Goal: Check status: Check status

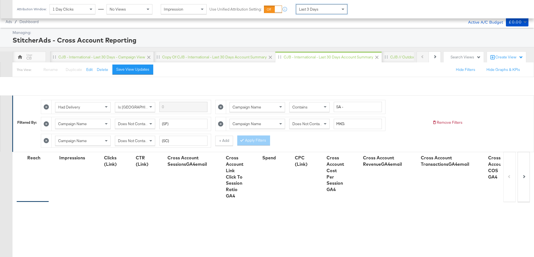
scroll to position [212, 0]
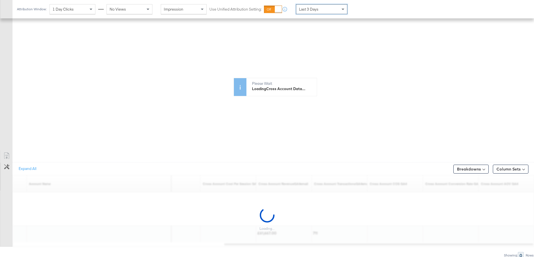
click at [338, 9] on div "Last 3 Days" at bounding box center [321, 8] width 51 height 9
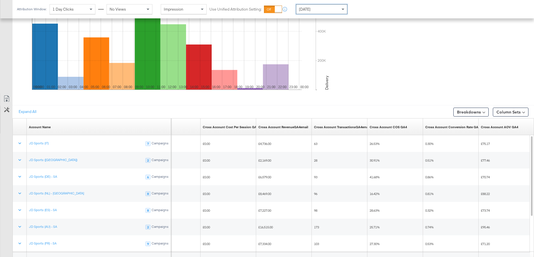
scroll to position [295, 0]
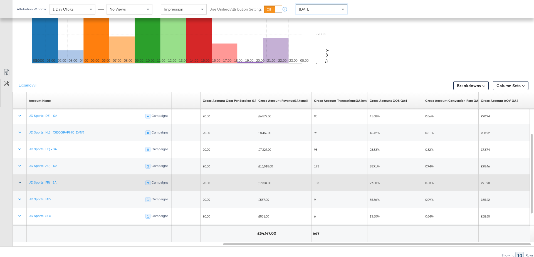
click at [19, 182] on icon at bounding box center [20, 183] width 6 height 6
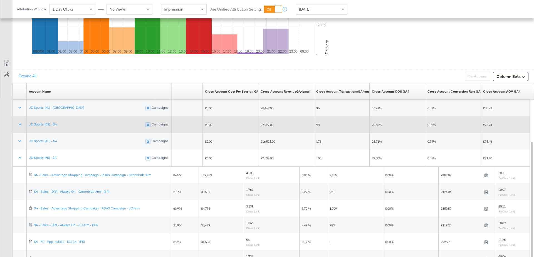
scroll to position [343, 0]
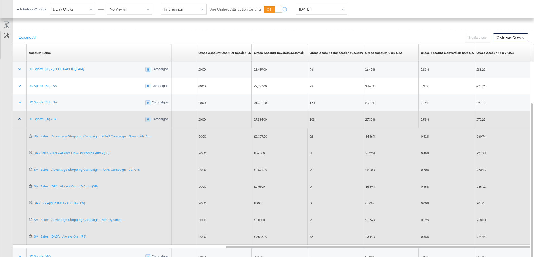
click at [18, 118] on icon at bounding box center [20, 119] width 6 height 6
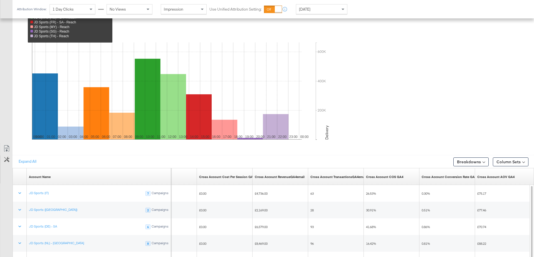
scroll to position [187, 0]
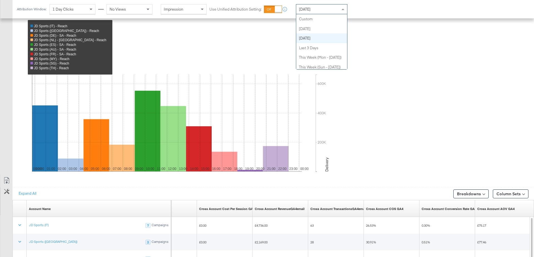
click at [345, 7] on span at bounding box center [343, 8] width 7 height 9
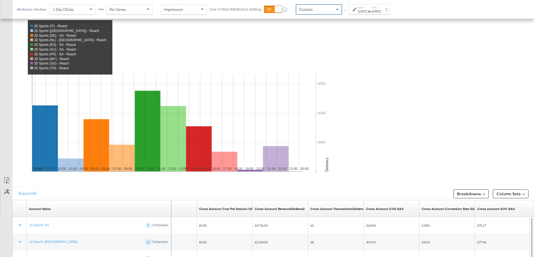
click at [367, 13] on div "[DATE]" at bounding box center [362, 11] width 9 height 4
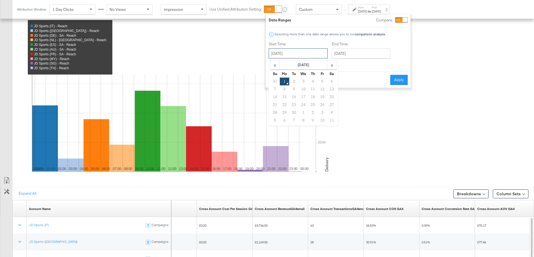
click at [297, 52] on input "[DATE]" at bounding box center [298, 53] width 59 height 10
click at [276, 67] on span "‹" at bounding box center [275, 65] width 9 height 8
click at [330, 112] on td "30" at bounding box center [331, 113] width 9 height 8
type input "[DATE]"
click at [357, 53] on input "[DATE]" at bounding box center [363, 53] width 58 height 10
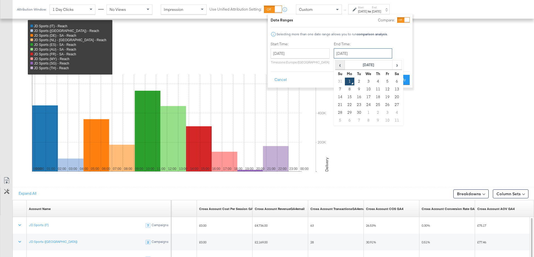
click at [339, 67] on span "‹" at bounding box center [340, 65] width 9 height 8
click at [396, 111] on td "30" at bounding box center [396, 113] width 9 height 8
type input "[DATE]"
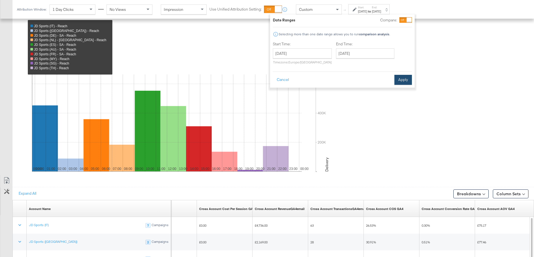
click at [406, 81] on button "Apply" at bounding box center [403, 80] width 18 height 10
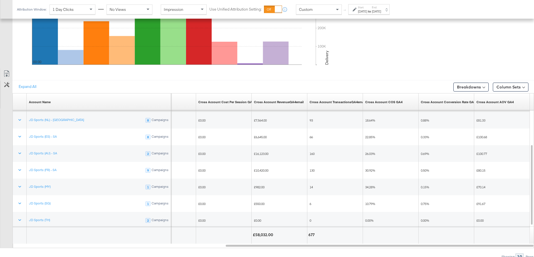
scroll to position [295, 0]
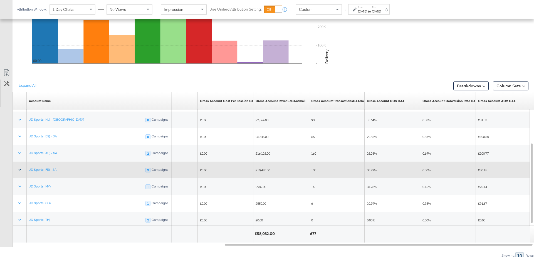
click at [16, 167] on button at bounding box center [19, 170] width 13 height 10
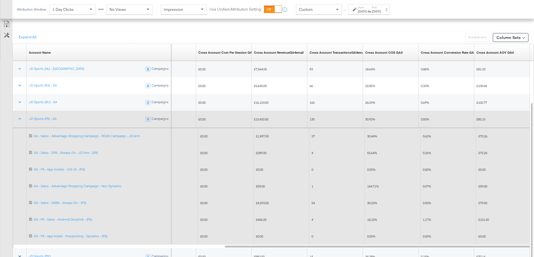
scroll to position [345, 0]
